Goal: Task Accomplishment & Management: Manage account settings

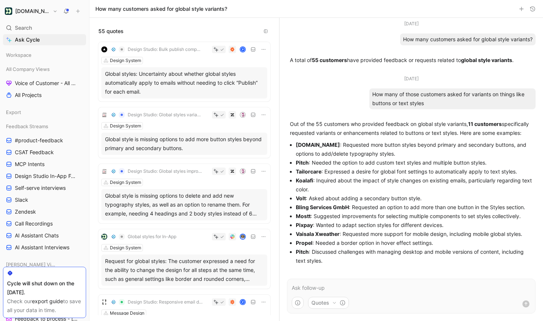
click at [33, 11] on h1 "[DOMAIN_NAME]" at bounding box center [32, 11] width 35 height 7
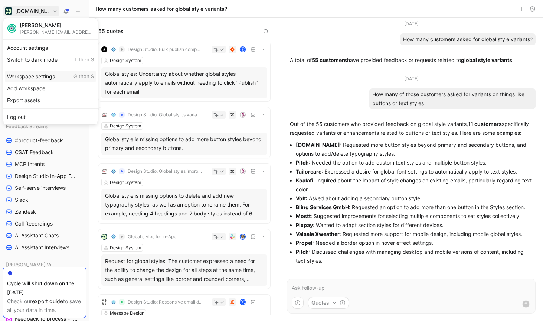
click at [39, 79] on div "Workspace settings G then S" at bounding box center [50, 76] width 91 height 12
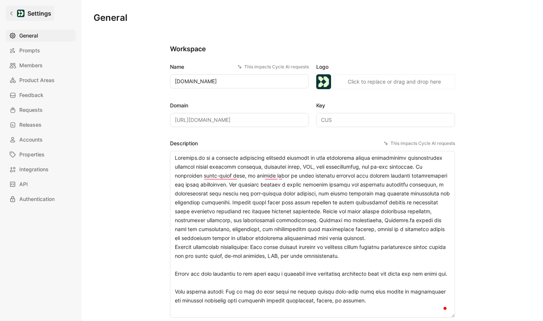
click at [14, 10] on link "Settings" at bounding box center [30, 13] width 48 height 15
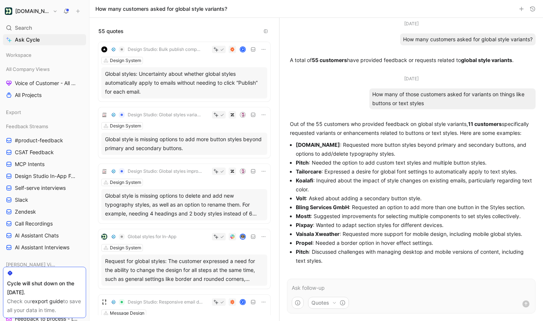
click at [50, 9] on button "[DOMAIN_NAME]" at bounding box center [31, 11] width 56 height 10
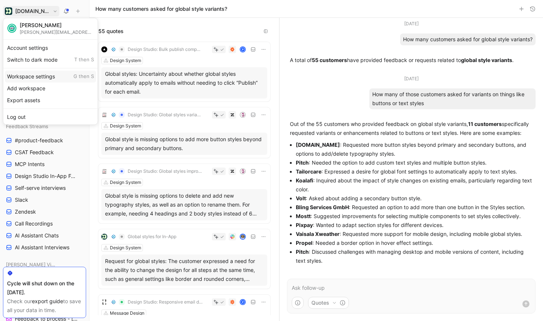
click at [40, 76] on div "Workspace settings G then S" at bounding box center [50, 76] width 91 height 12
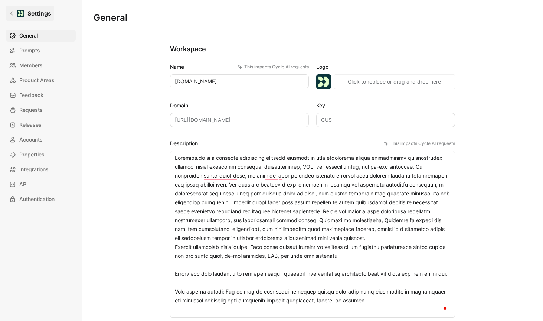
click at [14, 14] on link "Settings" at bounding box center [30, 13] width 48 height 15
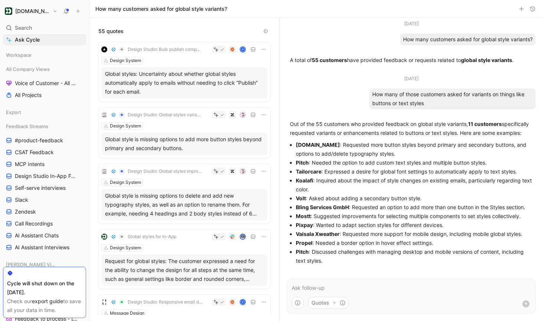
click at [48, 10] on button "[DOMAIN_NAME]" at bounding box center [31, 11] width 56 height 10
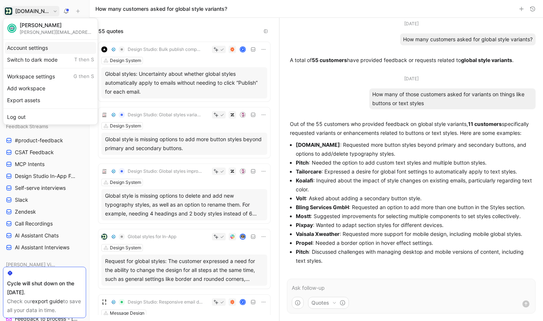
click at [35, 46] on div "Account settings" at bounding box center [50, 48] width 91 height 12
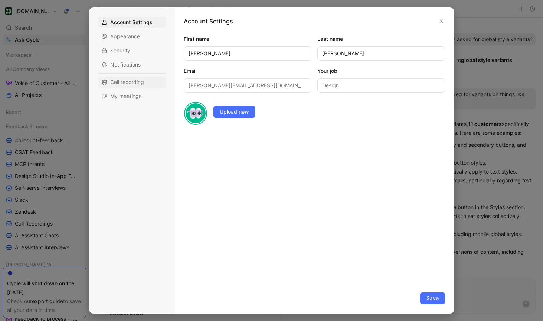
click at [133, 84] on span "Call recording" at bounding box center [127, 81] width 34 height 7
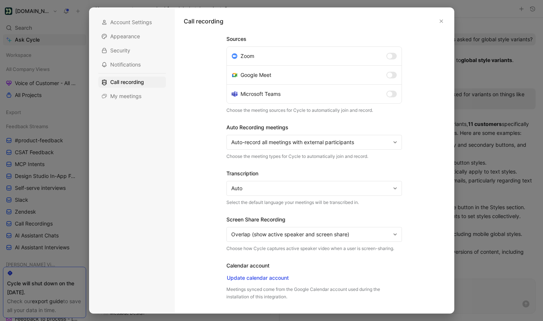
scroll to position [15, 0]
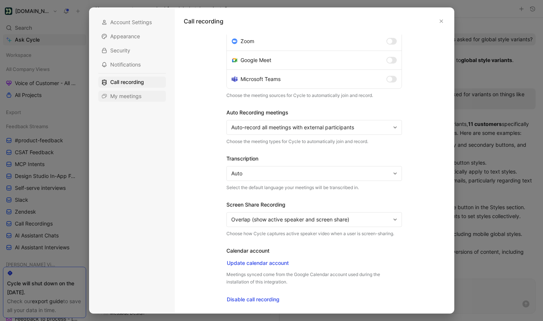
click at [129, 95] on span "My meetings" at bounding box center [125, 95] width 31 height 7
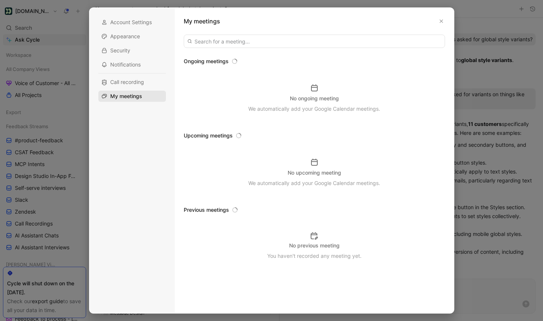
scroll to position [0, 0]
click at [134, 86] on div "Call recording" at bounding box center [132, 81] width 68 height 11
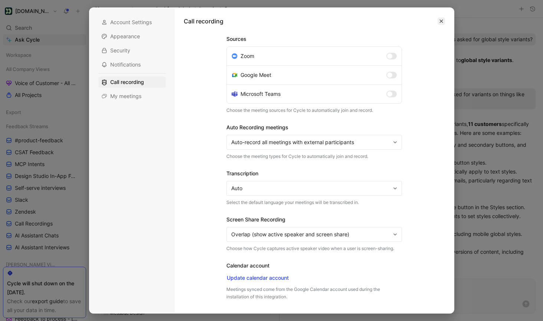
click at [440, 18] on button "button" at bounding box center [440, 20] width 7 height 7
